Goal: Transaction & Acquisition: Book appointment/travel/reservation

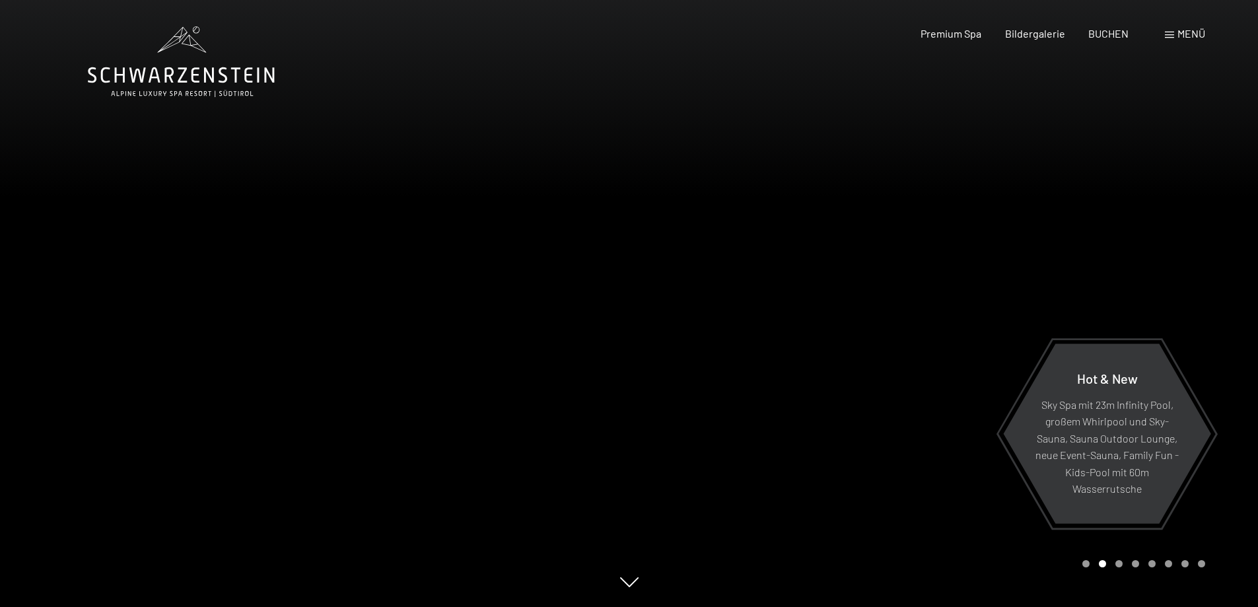
click at [1178, 32] on span "Menü" at bounding box center [1191, 33] width 28 height 13
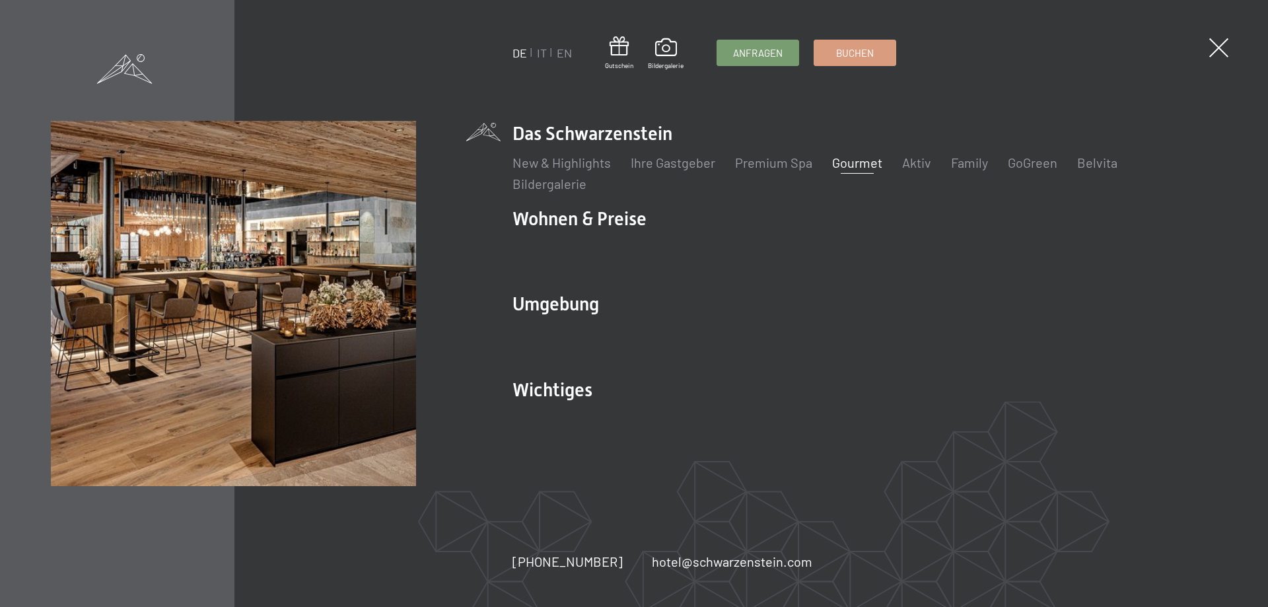
click at [832, 167] on link "Gourmet" at bounding box center [857, 163] width 50 height 16
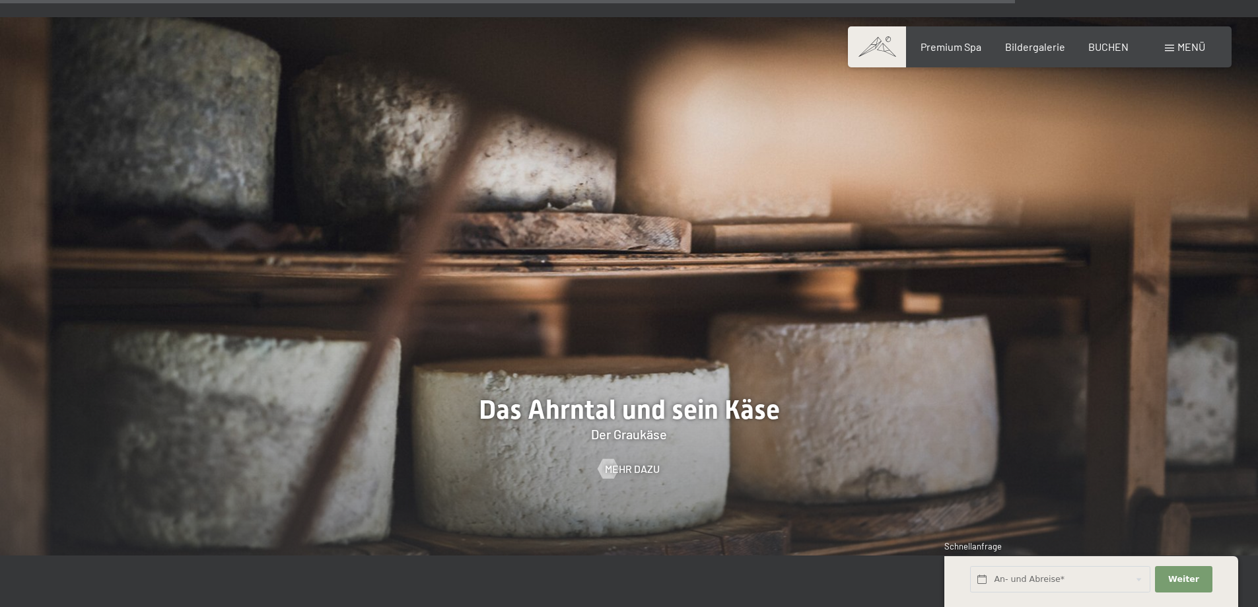
scroll to position [3734, 0]
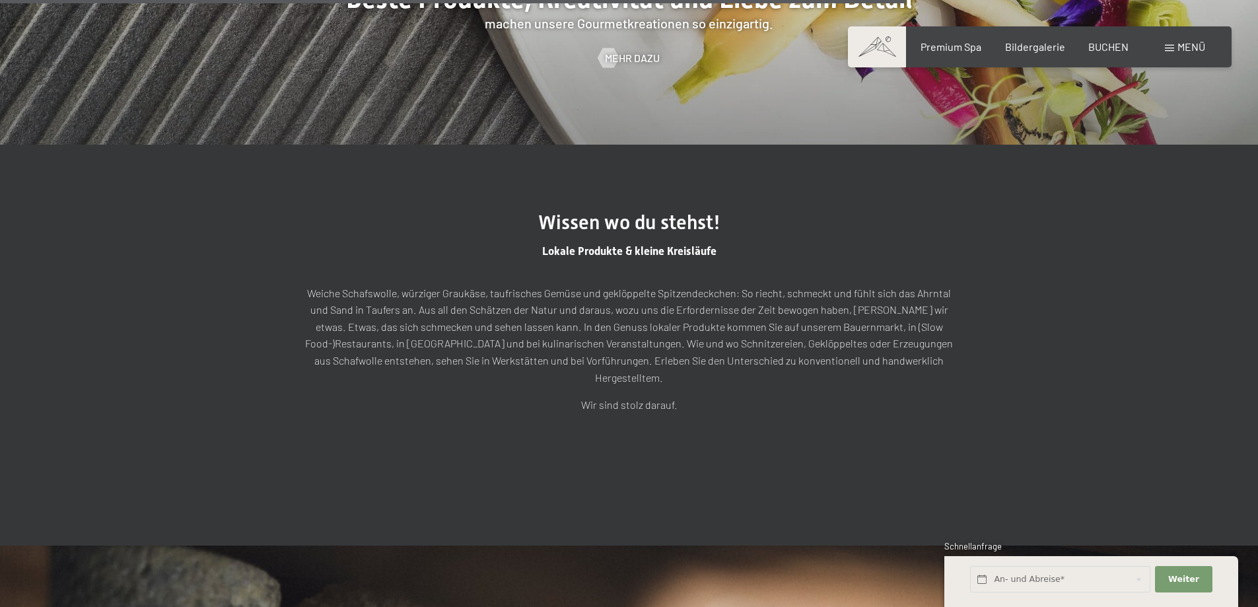
click at [975, 54] on div "Premium Spa Bildergalerie BUCHEN" at bounding box center [1012, 47] width 277 height 15
click at [944, 48] on span "Premium Spa" at bounding box center [951, 44] width 61 height 13
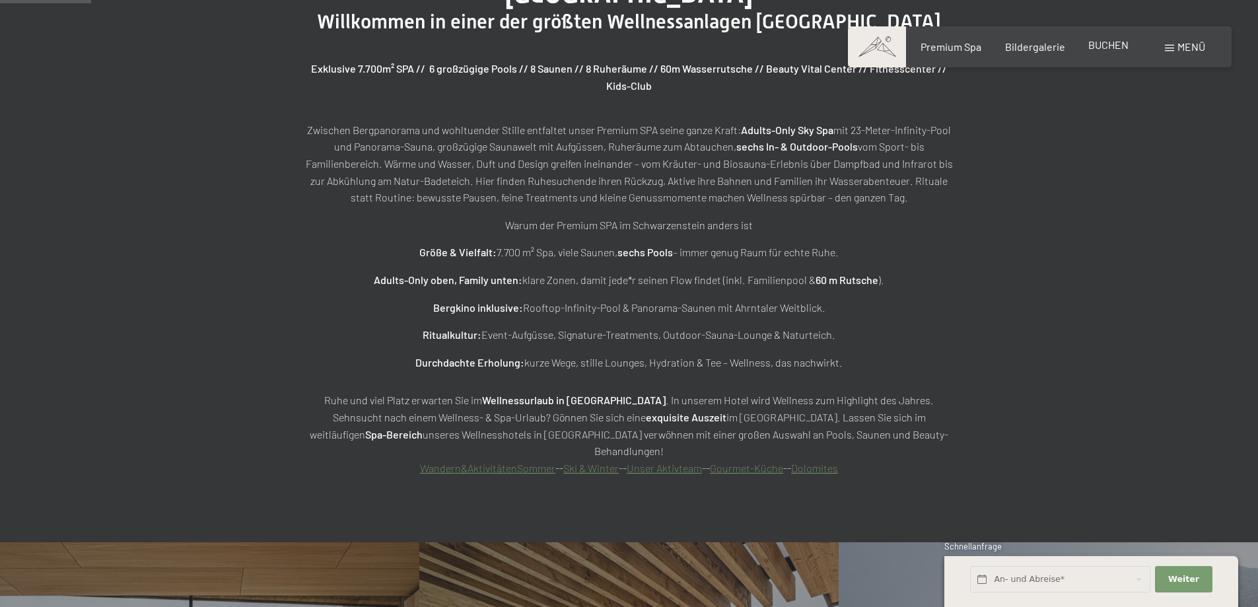
click at [1110, 47] on span "BUCHEN" at bounding box center [1108, 44] width 40 height 13
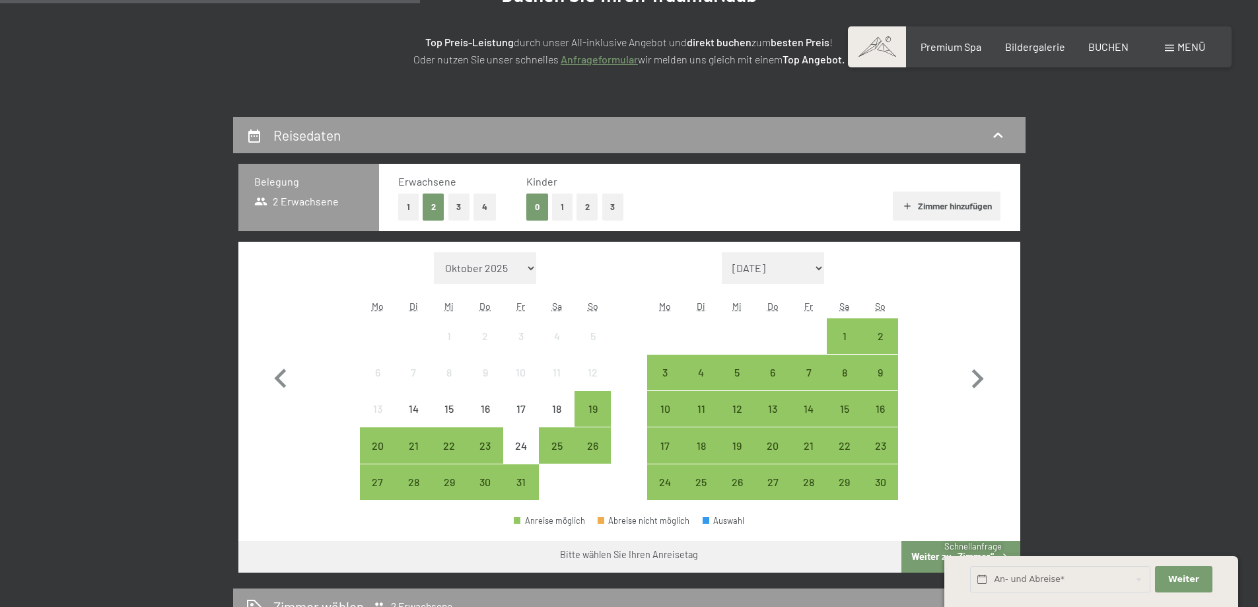
click at [992, 133] on icon at bounding box center [998, 135] width 16 height 16
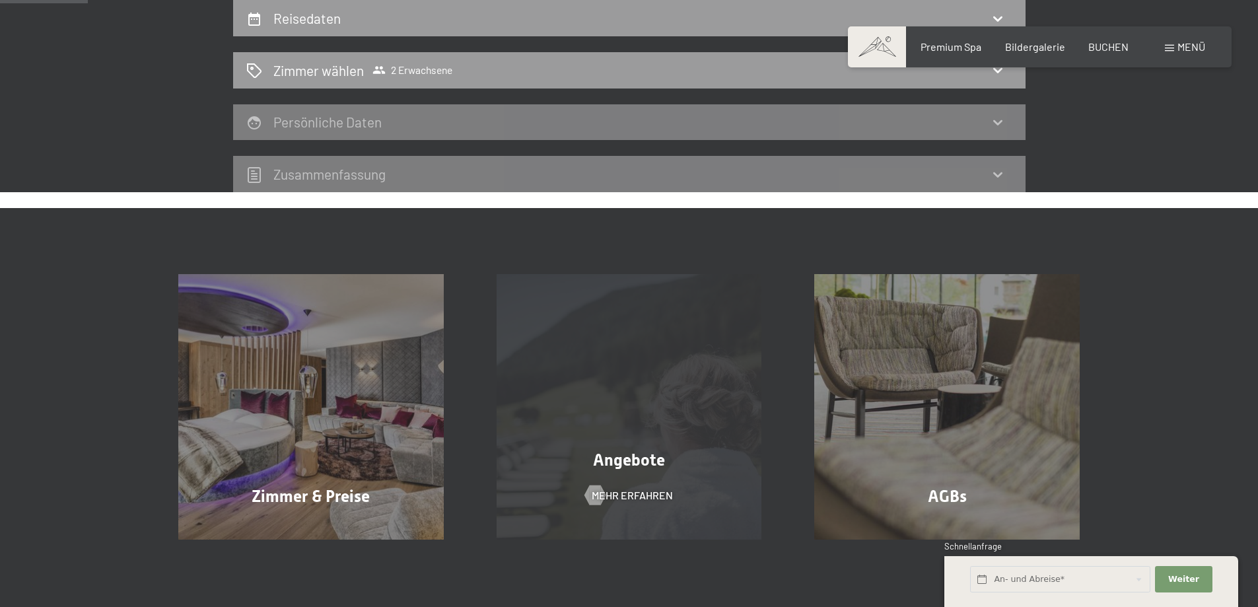
click at [643, 400] on div "Angebote Mehr erfahren" at bounding box center [629, 406] width 318 height 265
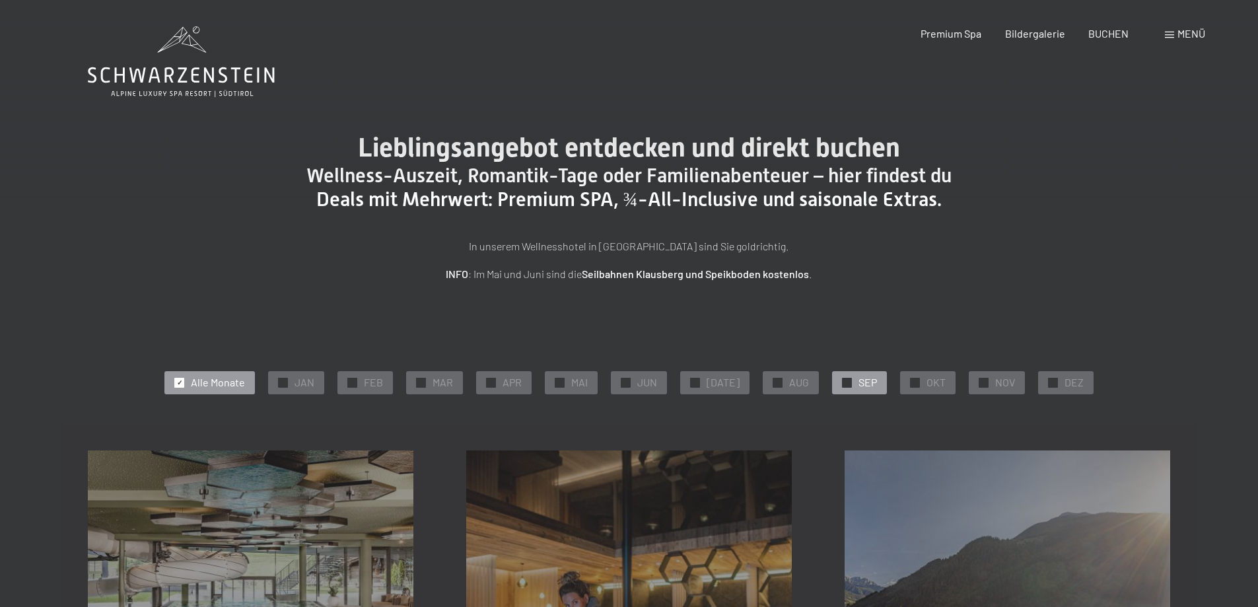
click at [832, 384] on div "✓ SEP" at bounding box center [859, 382] width 55 height 22
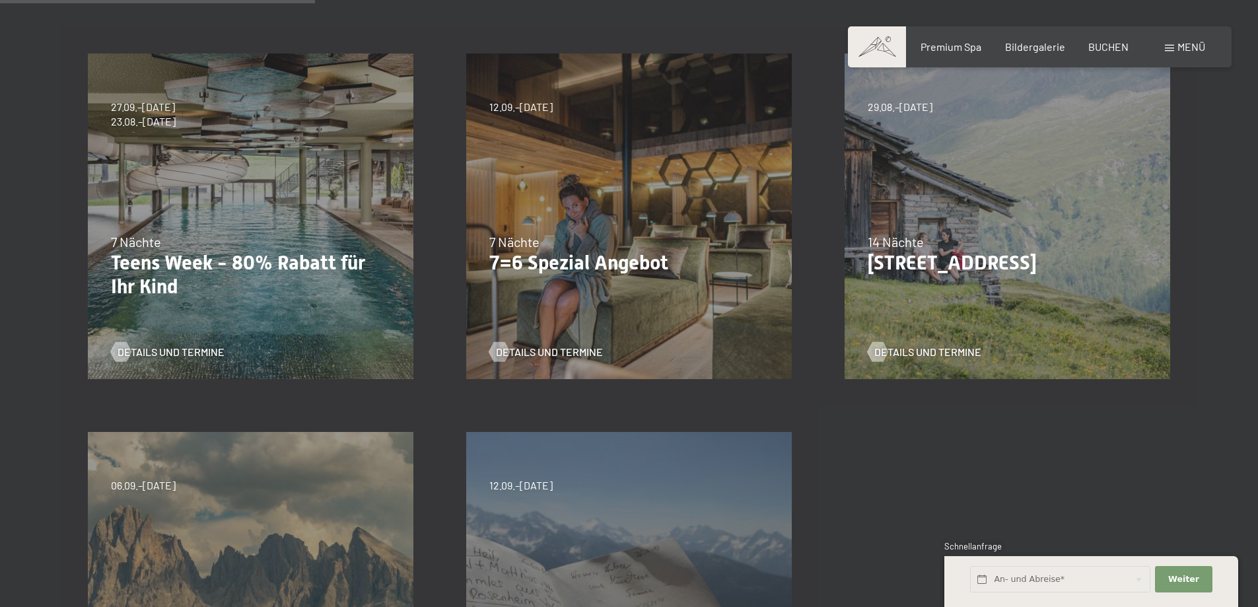
scroll to position [396, 0]
click at [546, 351] on span "Details und Termine" at bounding box center [562, 352] width 107 height 15
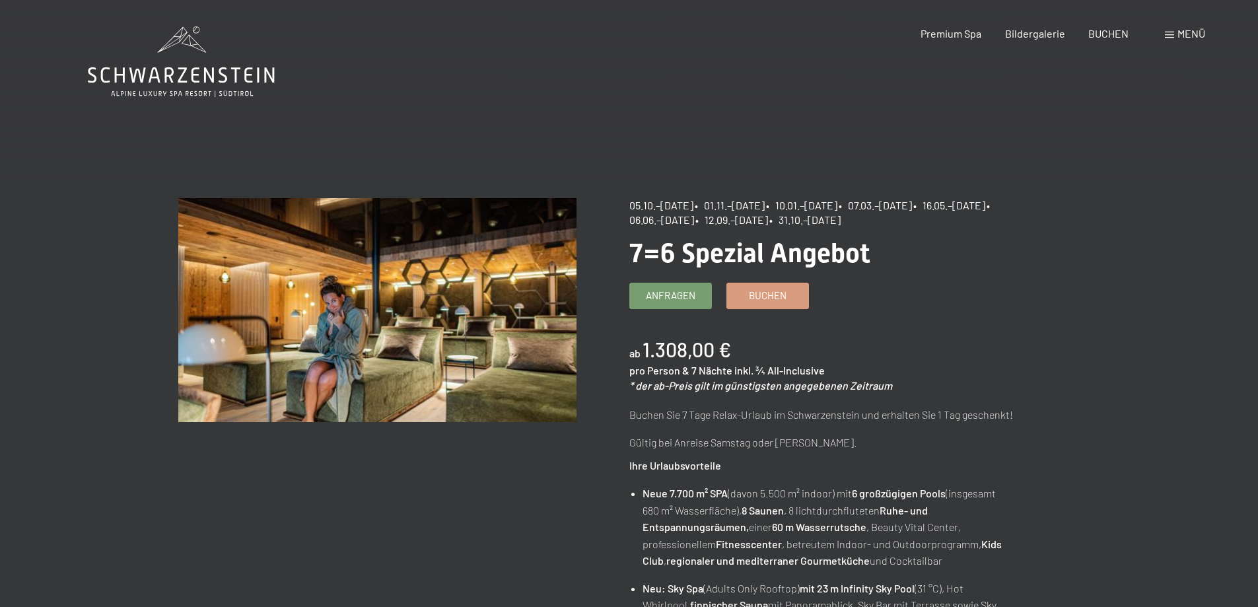
click at [169, 78] on icon at bounding box center [181, 61] width 187 height 71
